Goal: Information Seeking & Learning: Find specific fact

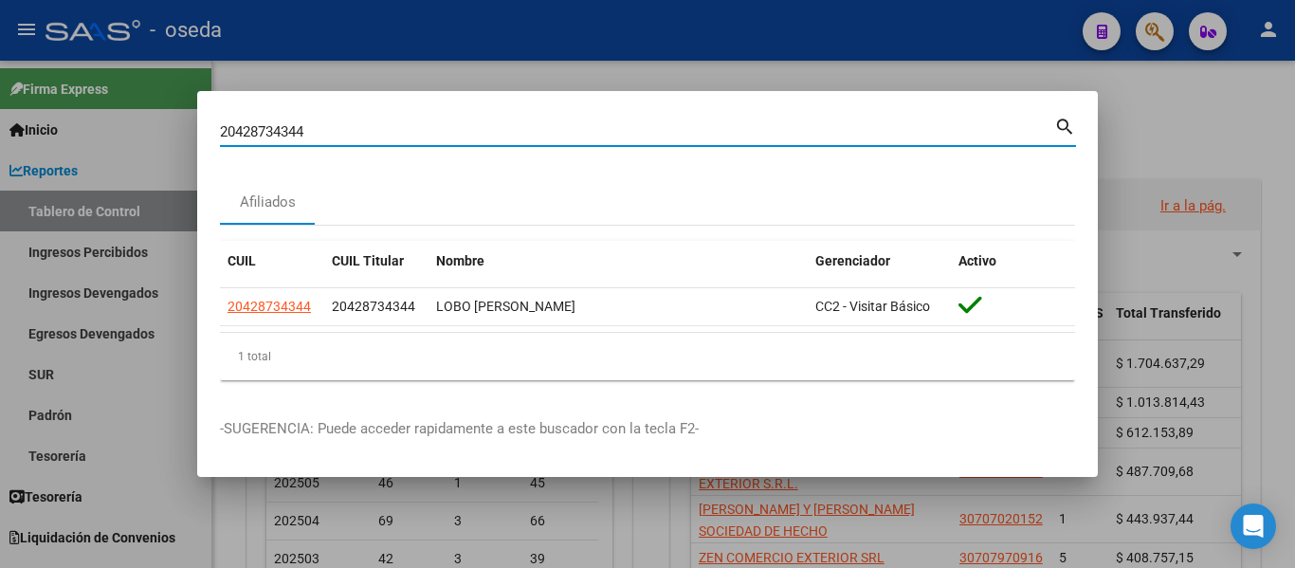
drag, startPoint x: 327, startPoint y: 122, endPoint x: 0, endPoint y: 64, distance: 332.2
click at [0, 64] on div "20428734344 Buscar (apellido, dni, cuil, nro traspaso, cuit, obra social) searc…" at bounding box center [647, 284] width 1295 height 568
paste input "[PERSON_NAME]"
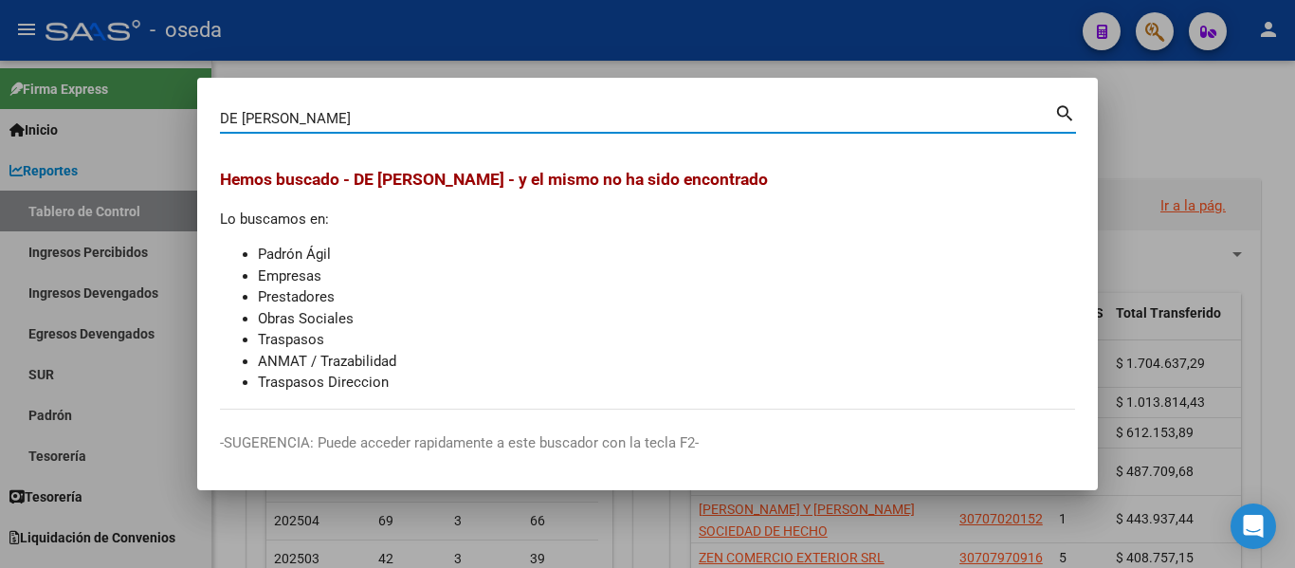
drag, startPoint x: 279, startPoint y: 114, endPoint x: 0, endPoint y: 79, distance: 281.0
click at [0, 79] on div "DE [PERSON_NAME] (apellido, dni, cuil, nro traspaso, cuit, obra social) search …" at bounding box center [647, 284] width 1295 height 568
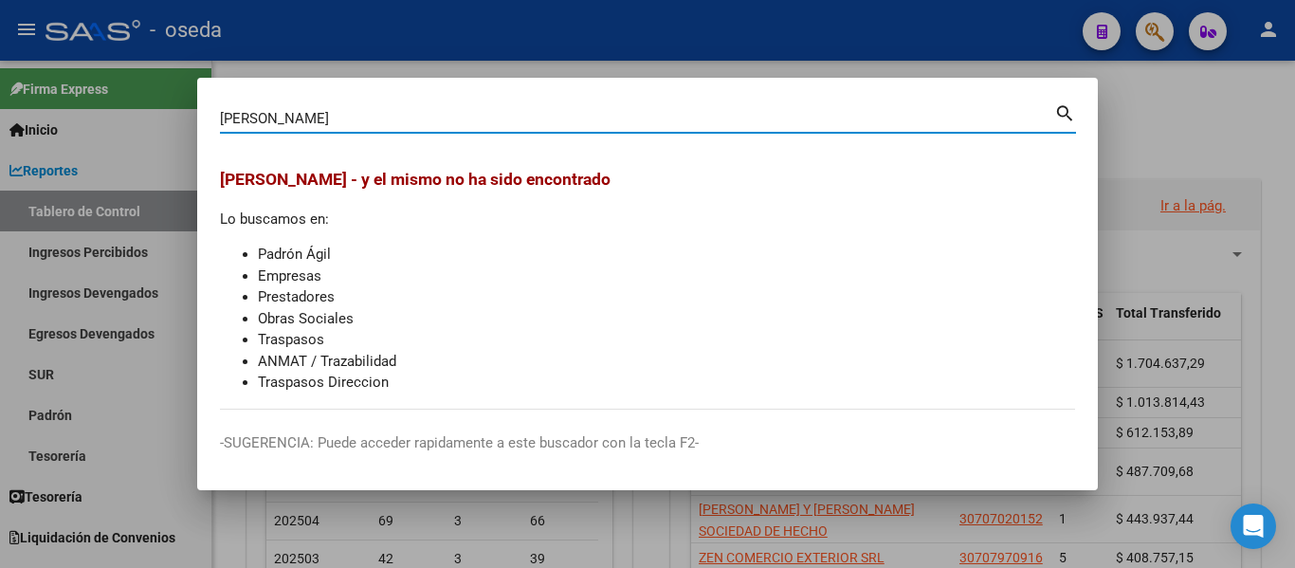
type input "[PERSON_NAME]"
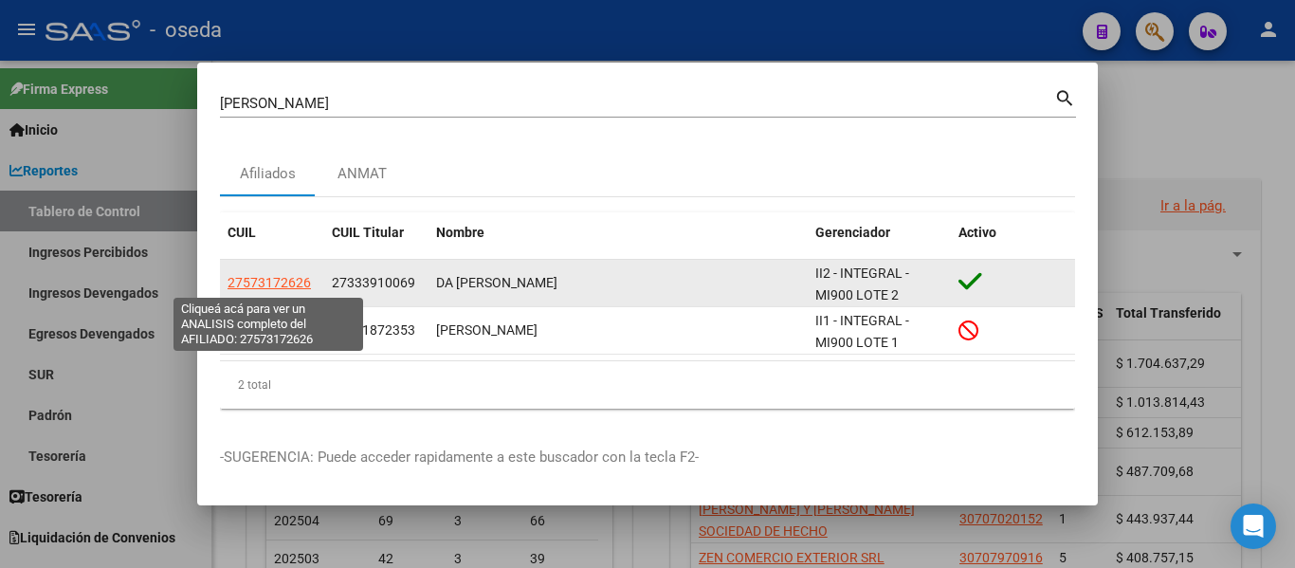
click at [288, 280] on span "27573172626" at bounding box center [269, 282] width 83 height 15
type textarea "27573172626"
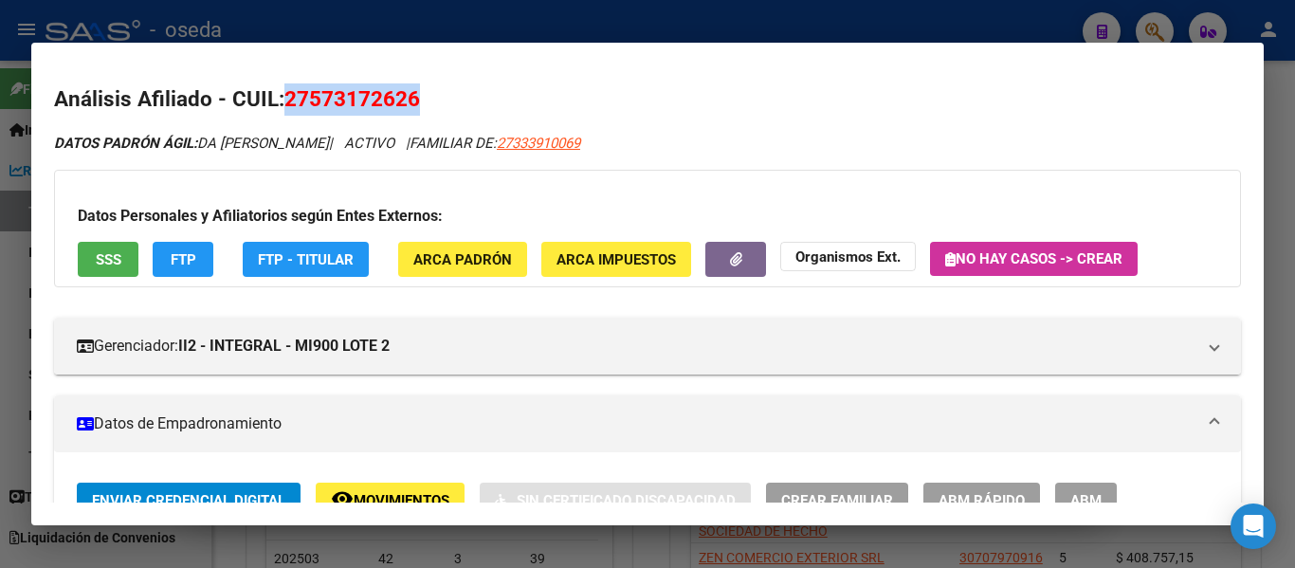
drag, startPoint x: 429, startPoint y: 97, endPoint x: 280, endPoint y: 95, distance: 148.9
click at [280, 95] on h2 "Análisis Afiliado - CUIL: 27573172626" at bounding box center [647, 99] width 1187 height 32
click at [356, 133] on div "DATOS PADRÓN ÁGIL: [PERSON_NAME] | ACTIVO | FAMILIAR DE: 27333910069" at bounding box center [647, 144] width 1187 height 22
drag, startPoint x: 402, startPoint y: 96, endPoint x: 302, endPoint y: 94, distance: 100.5
click at [302, 94] on span "27573172626" at bounding box center [352, 98] width 136 height 25
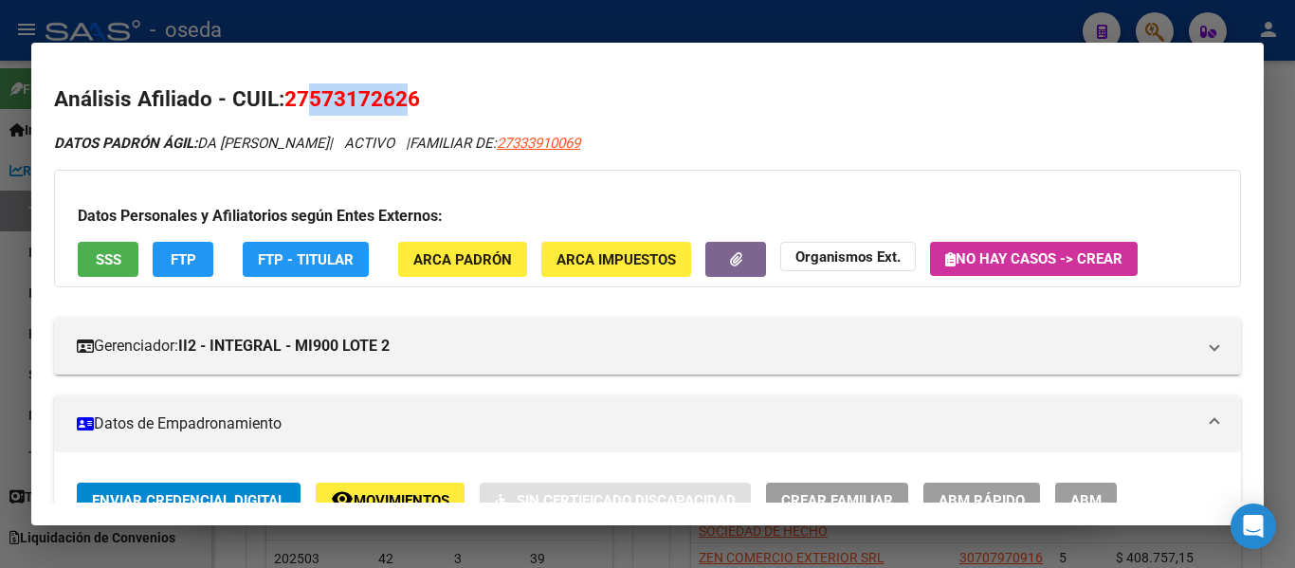
drag, startPoint x: 407, startPoint y: 98, endPoint x: 310, endPoint y: 93, distance: 96.8
click at [310, 93] on span "27573172626" at bounding box center [352, 98] width 136 height 25
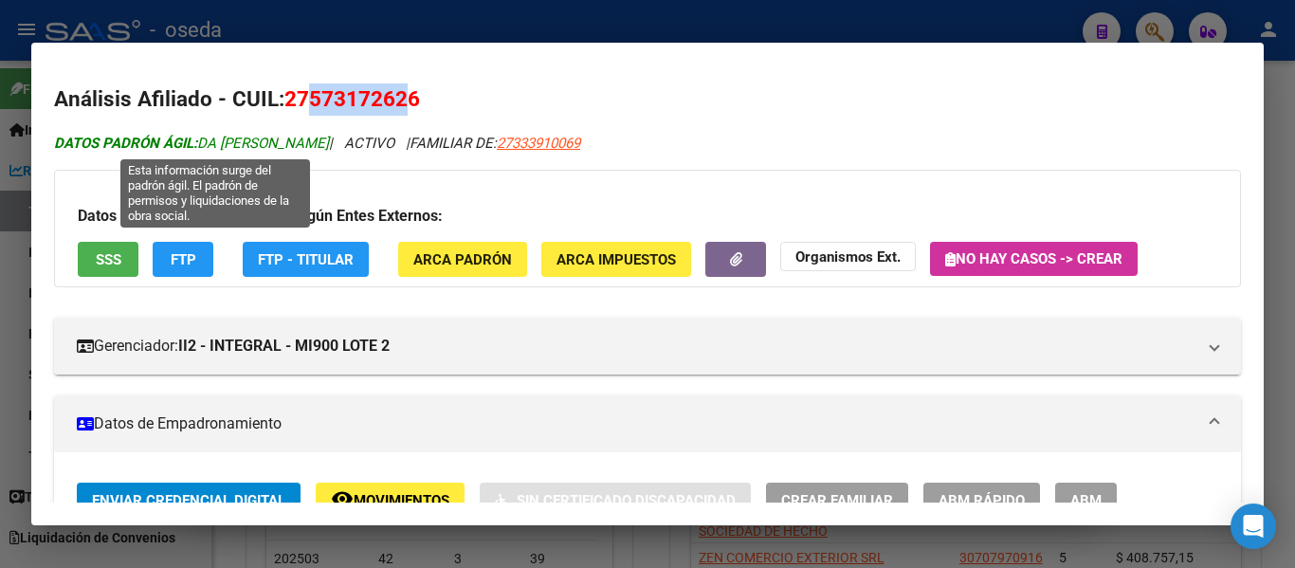
copy span "57317262"
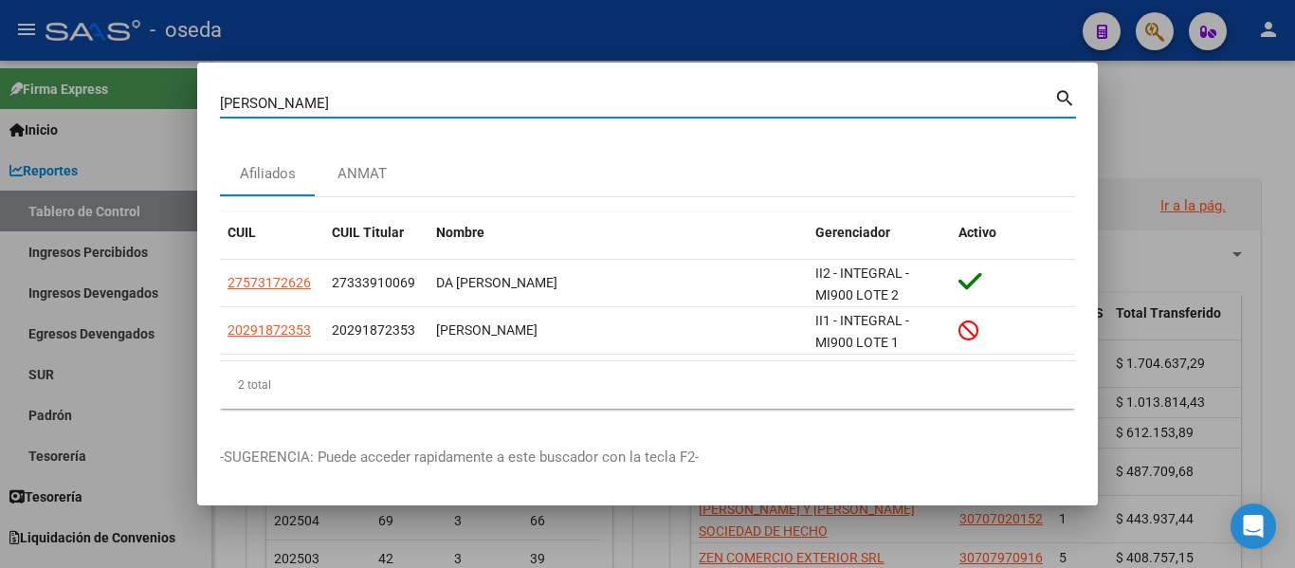
drag, startPoint x: 289, startPoint y: 98, endPoint x: 0, endPoint y: 64, distance: 291.2
click at [0, 64] on div "[PERSON_NAME] (apellido, dni, cuil, nro traspaso, cuit, obra social) search Afi…" at bounding box center [647, 284] width 1295 height 568
paste input "27346697828"
type input "27346697828"
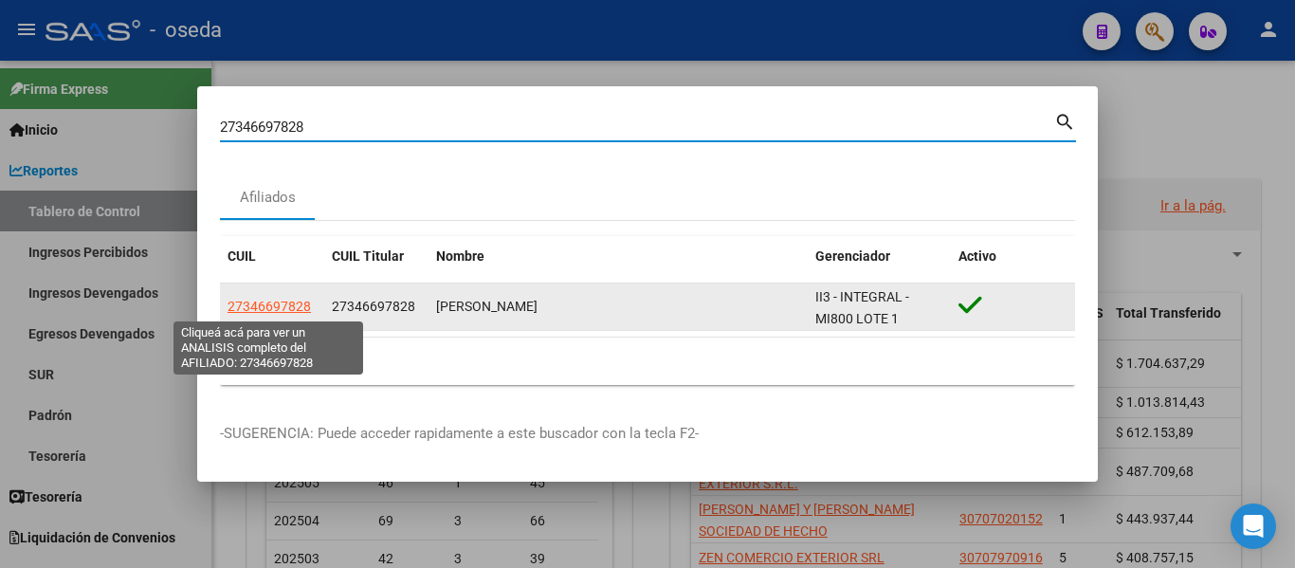
click at [257, 302] on span "27346697828" at bounding box center [269, 306] width 83 height 15
type textarea "27346697828"
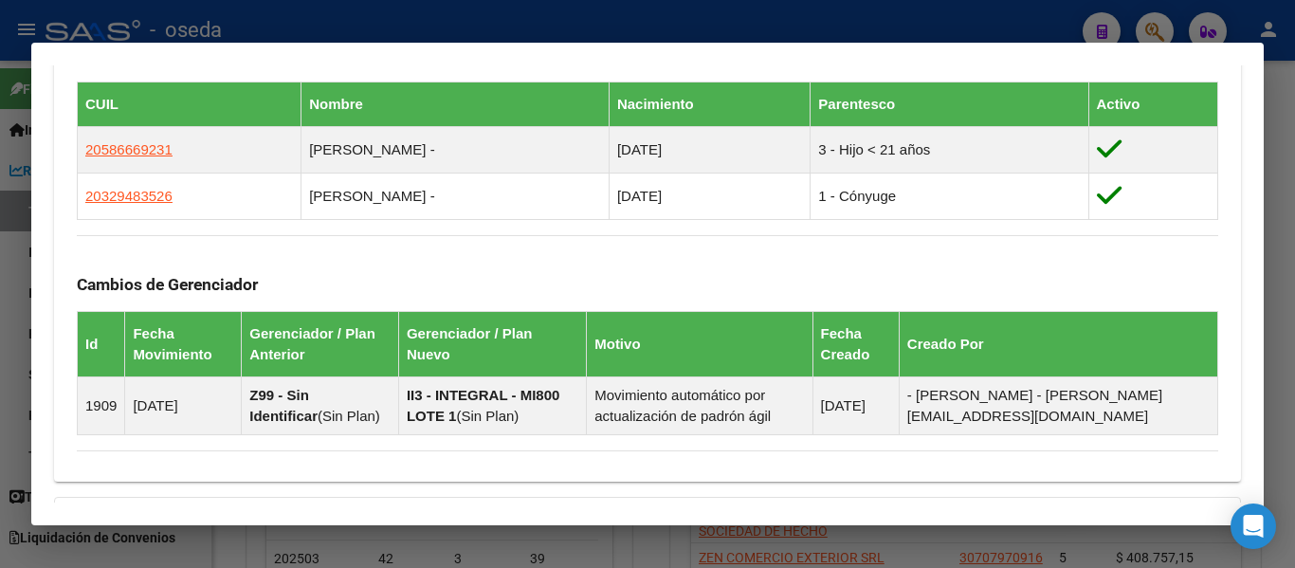
scroll to position [943, 0]
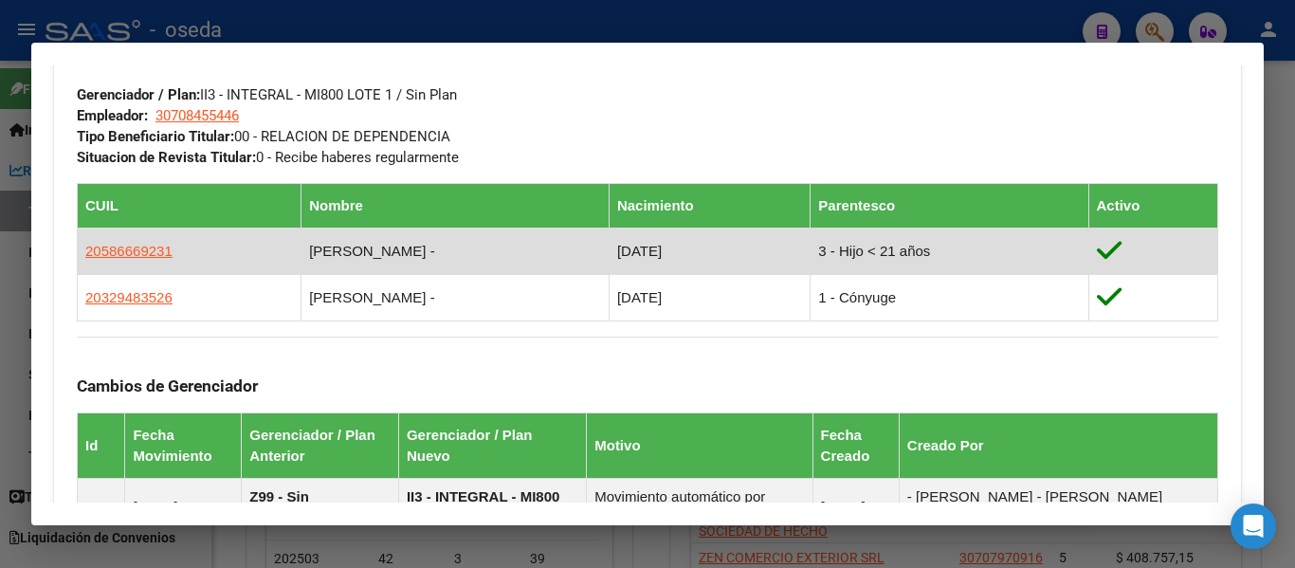
drag, startPoint x: 443, startPoint y: 249, endPoint x: 80, endPoint y: 247, distance: 363.2
click at [80, 247] on tr "20586669231 [PERSON_NAME] - [DATE] 3 - Hijo < 21 años" at bounding box center [648, 252] width 1141 height 46
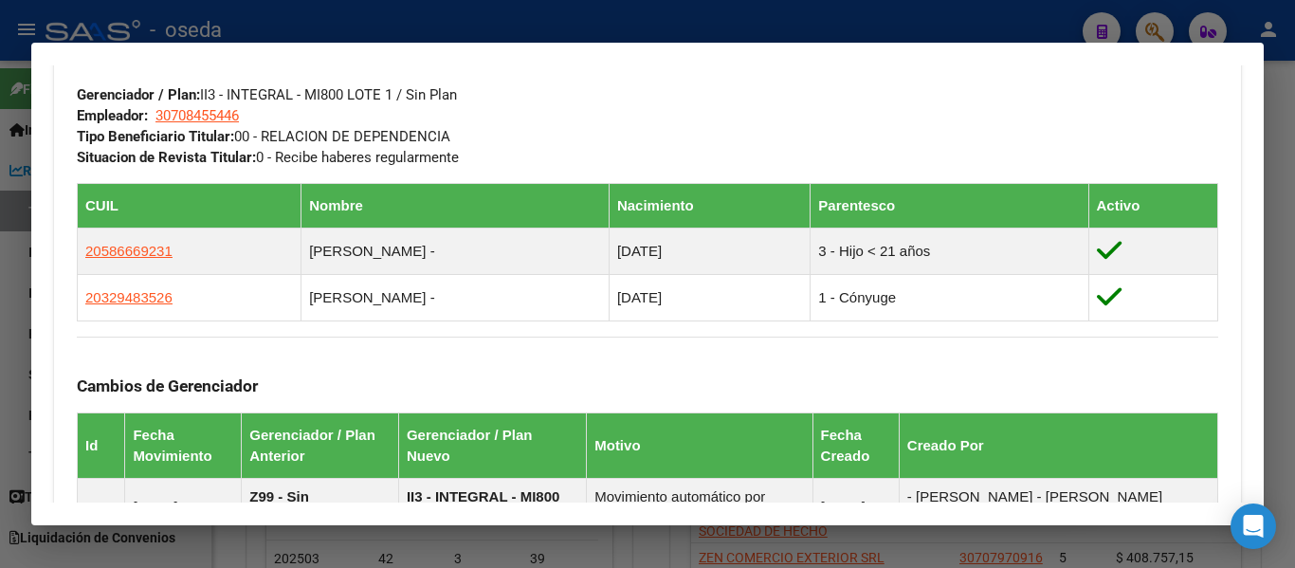
copy tr "20586669231 [PERSON_NAME] -"
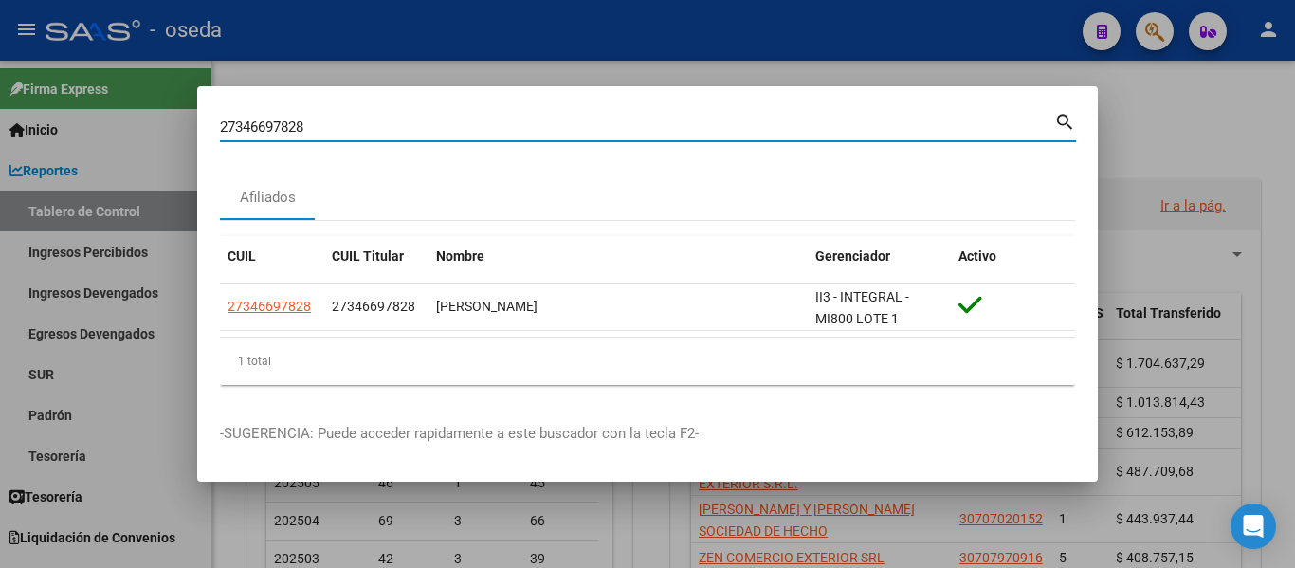
drag, startPoint x: 357, startPoint y: 124, endPoint x: 33, endPoint y: 86, distance: 325.6
click at [33, 86] on div "27346697828 Buscar (apellido, dni, cuil, nro traspaso, cuit, obra social) searc…" at bounding box center [647, 284] width 1295 height 568
paste input "0232653974"
type input "20232653974"
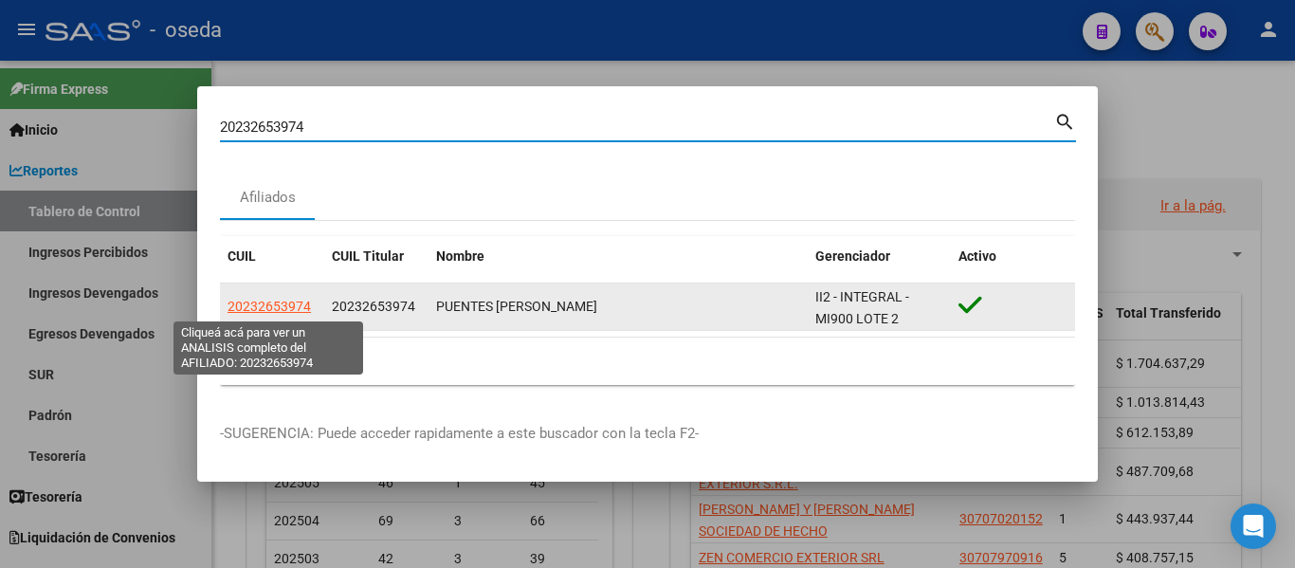
click at [245, 312] on span "20232653974" at bounding box center [269, 306] width 83 height 15
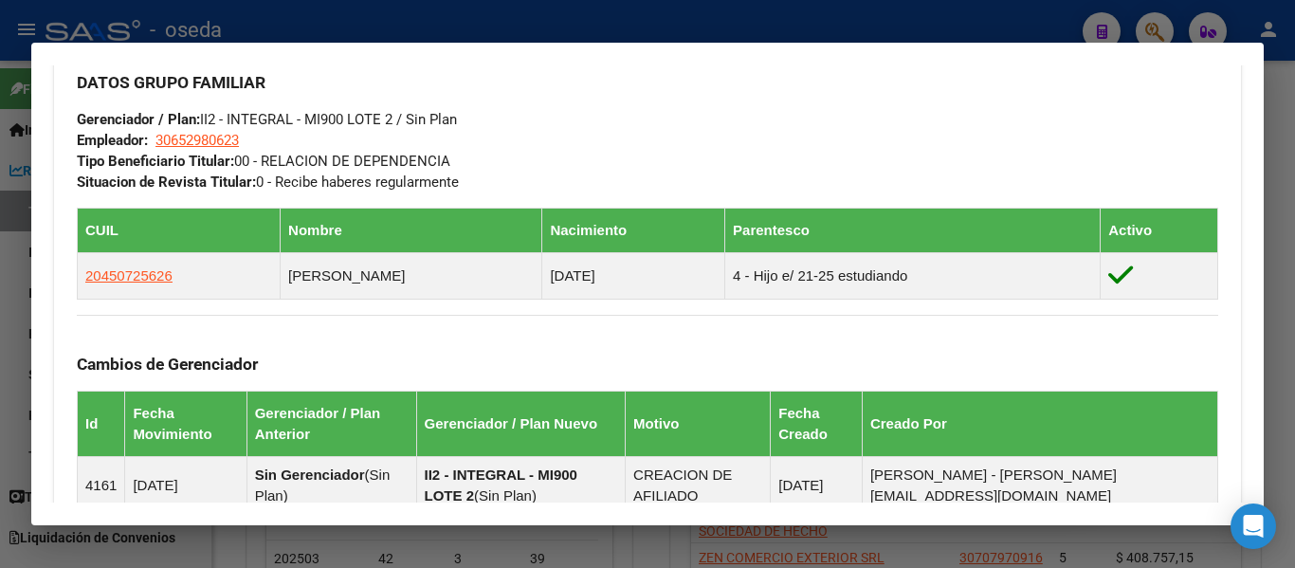
scroll to position [759, 0]
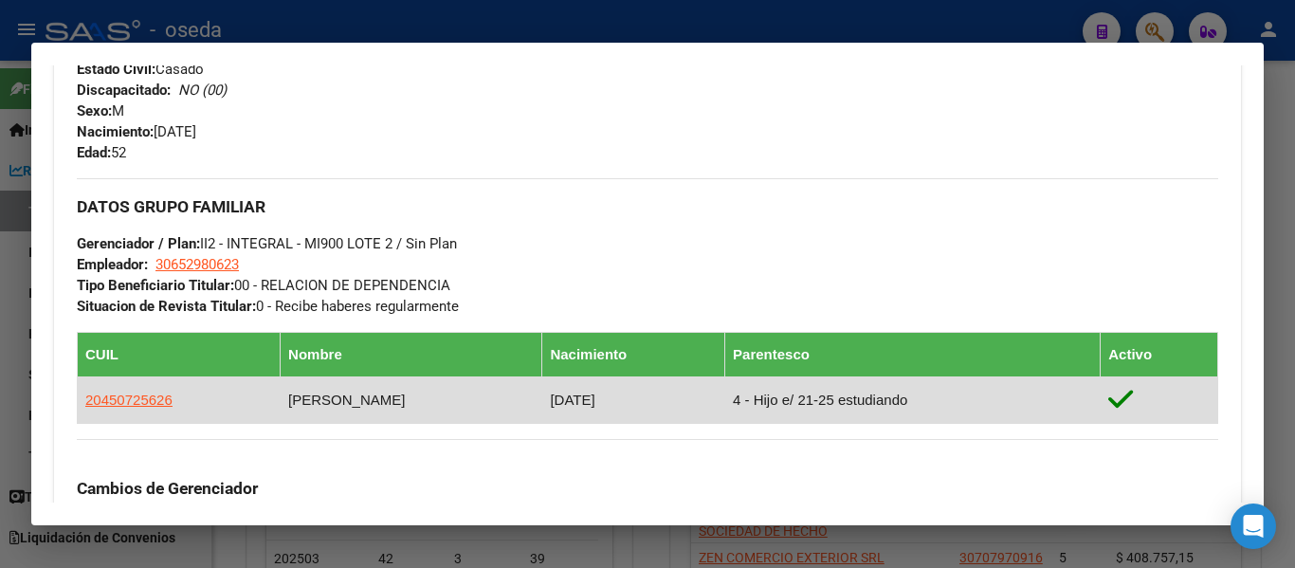
click at [138, 409] on app-link-go-to "20450725626" at bounding box center [128, 400] width 87 height 21
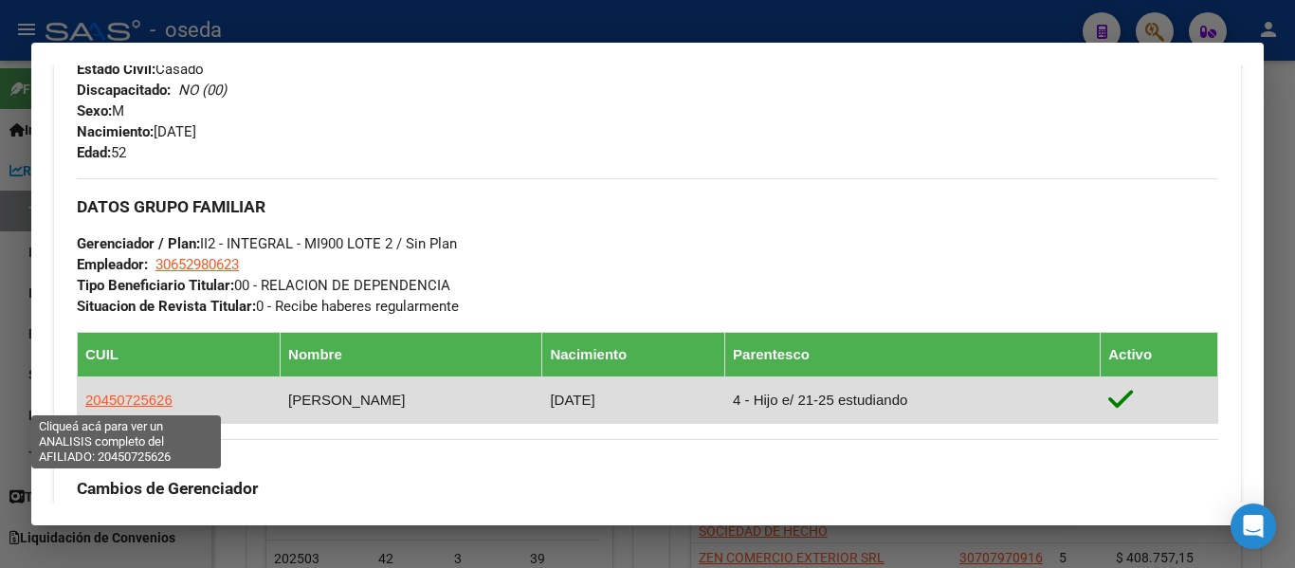
click at [138, 402] on span "20450725626" at bounding box center [128, 400] width 87 height 16
type textarea "20450725626"
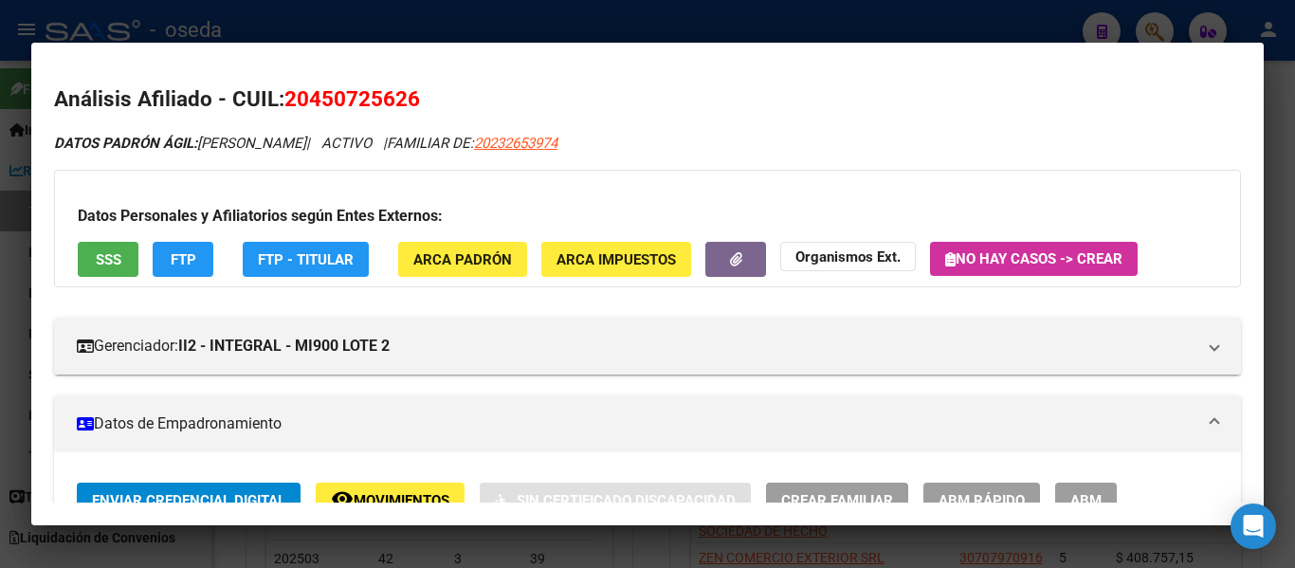
drag, startPoint x: 407, startPoint y: 96, endPoint x: 312, endPoint y: 90, distance: 95.0
click at [312, 90] on span "20450725626" at bounding box center [352, 98] width 136 height 25
copy span "45072562"
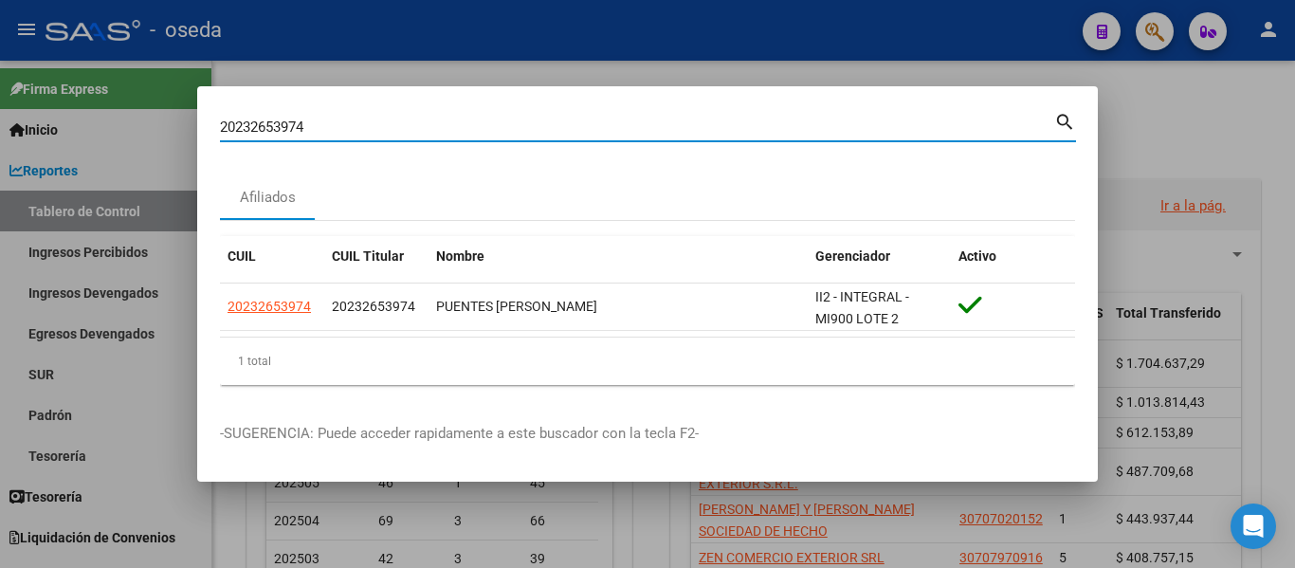
drag, startPoint x: 316, startPoint y: 122, endPoint x: 0, endPoint y: 73, distance: 319.6
click at [9, 82] on div "20232653974 Buscar (apellido, dni, cuil, nro traspaso, cuit, obra social) searc…" at bounding box center [647, 284] width 1295 height 568
paste input "3265397"
type input "23265397"
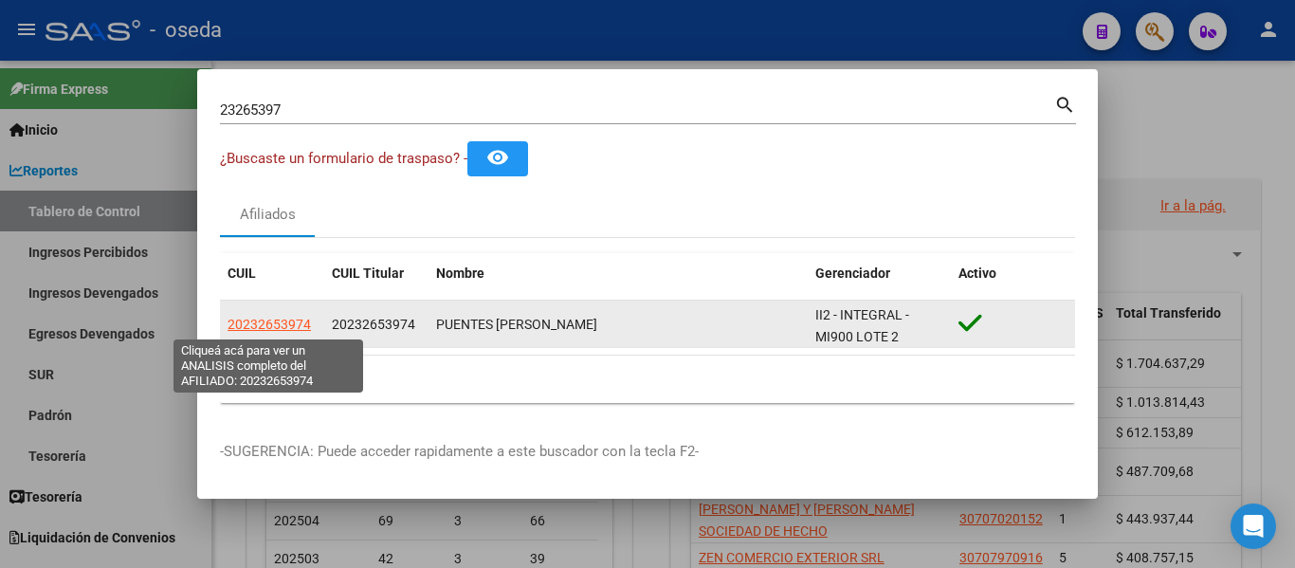
click at [285, 326] on span "20232653974" at bounding box center [269, 324] width 83 height 15
type textarea "20232653974"
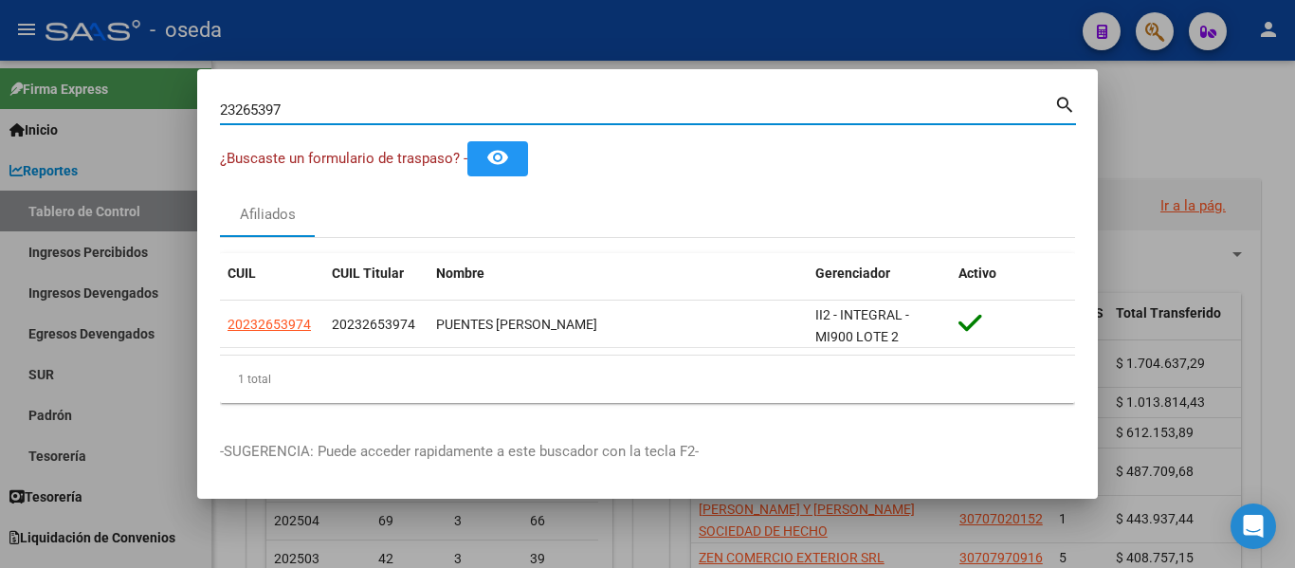
drag, startPoint x: 316, startPoint y: 114, endPoint x: 60, endPoint y: 76, distance: 258.8
click at [70, 74] on div "23265397 Buscar (apellido, dni, cuil, nro traspaso, cuit, obra social) search ¿…" at bounding box center [647, 284] width 1295 height 568
paste input "45072562"
drag, startPoint x: 304, startPoint y: 110, endPoint x: 64, endPoint y: 58, distance: 245.5
click at [64, 58] on div "45072562 Buscar (apellido, dni, cuil, nro traspaso, cuit, obra social) search ¿…" at bounding box center [647, 284] width 1295 height 568
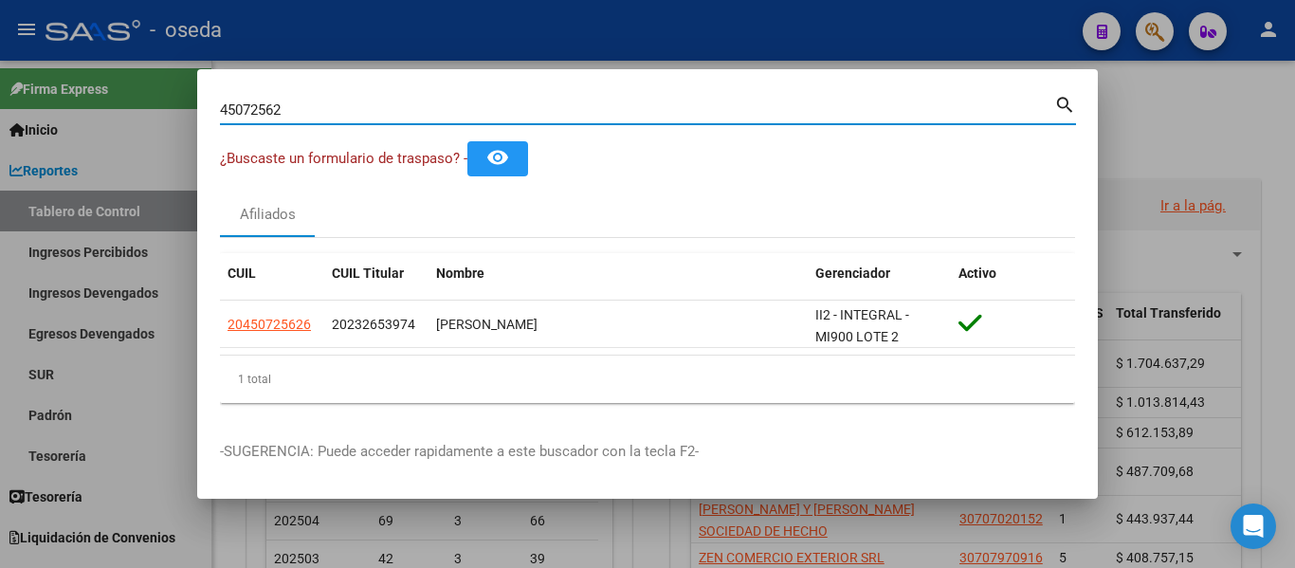
paste input "3294835"
type input "32948352"
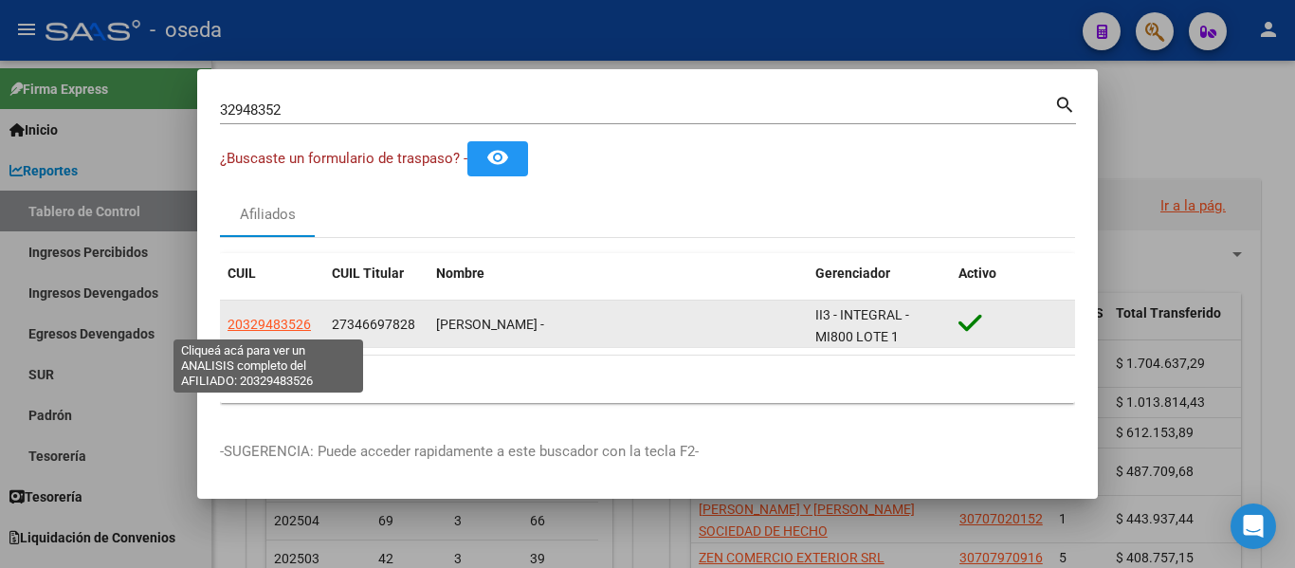
click at [288, 319] on span "20329483526" at bounding box center [269, 324] width 83 height 15
type textarea "20329483526"
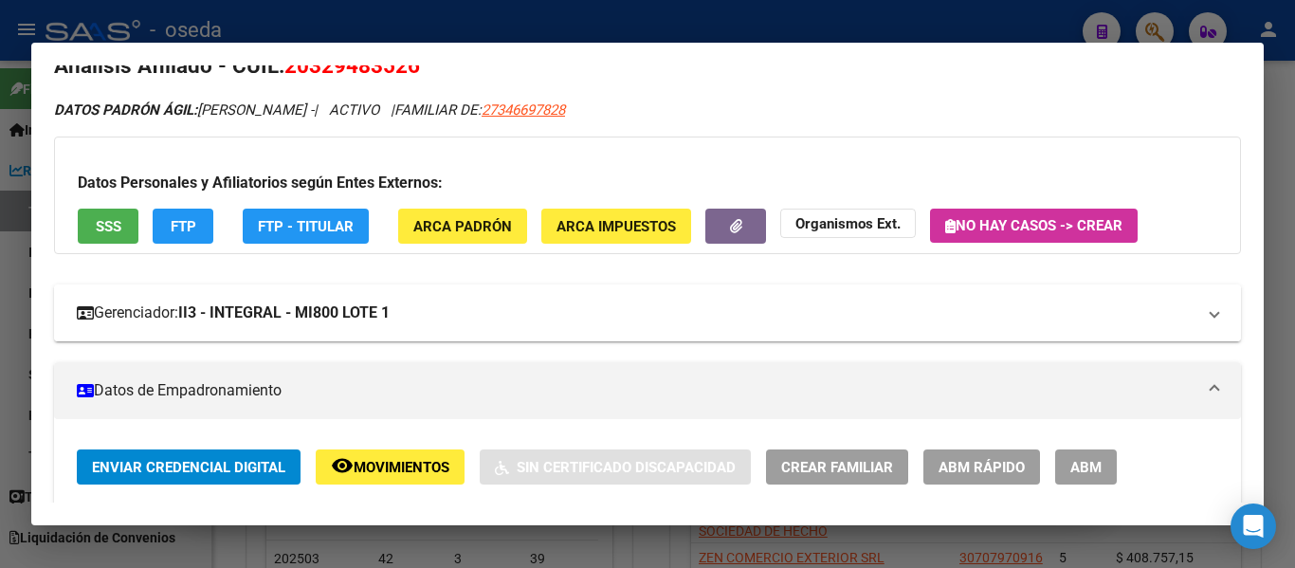
scroll to position [0, 0]
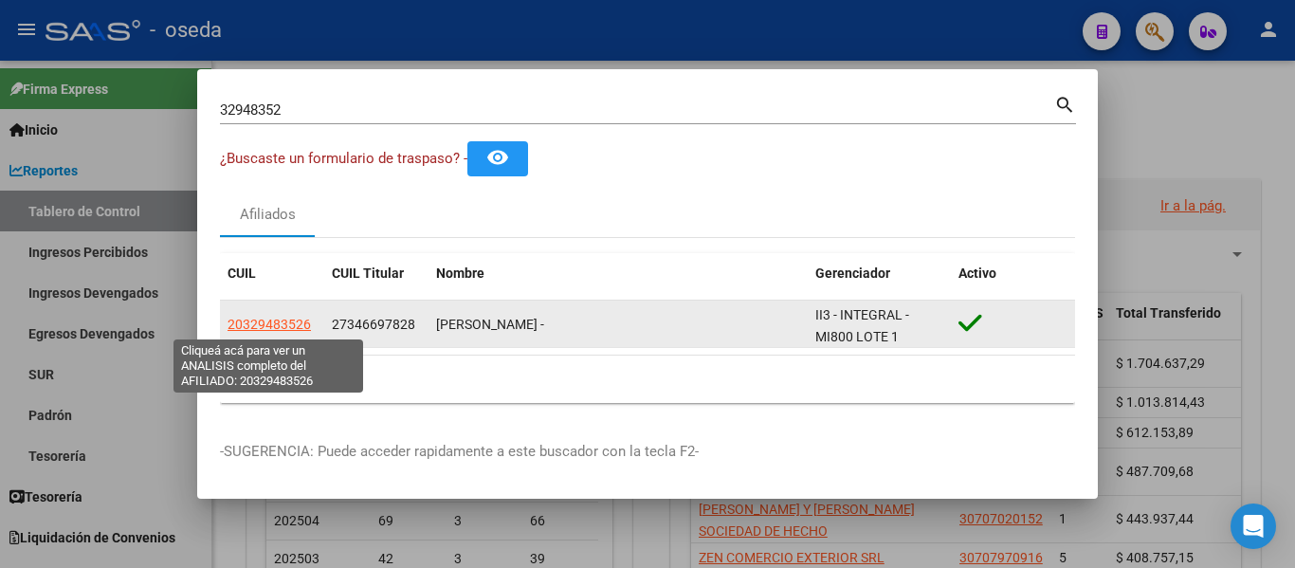
click at [292, 326] on span "20329483526" at bounding box center [269, 324] width 83 height 15
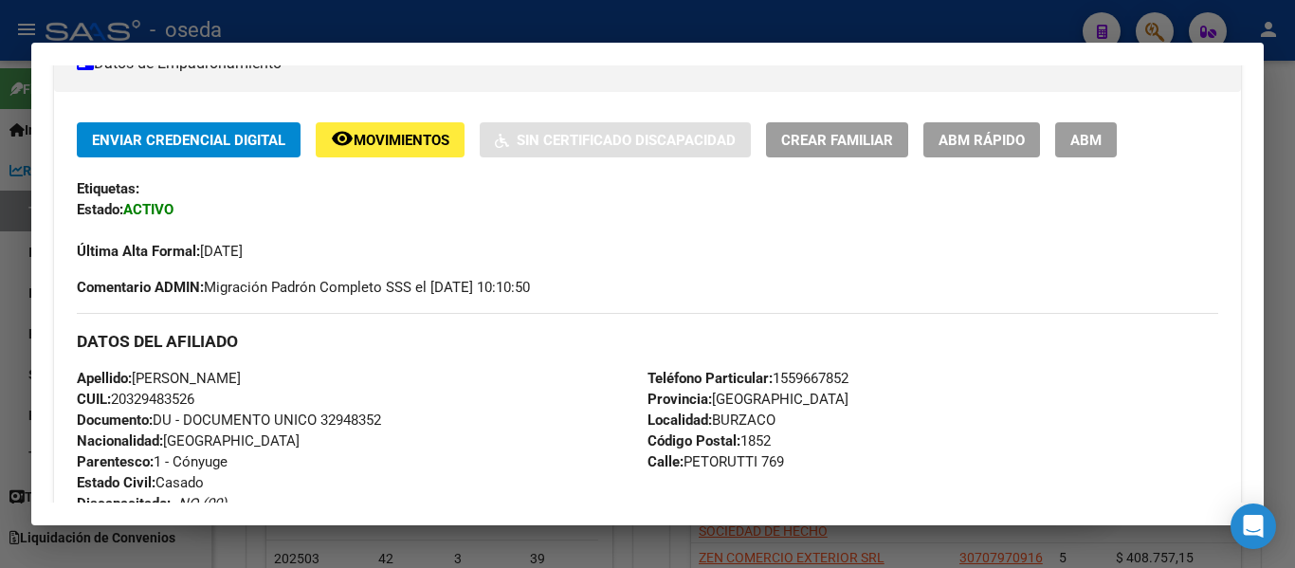
scroll to position [190, 0]
